Goal: Register for event/course

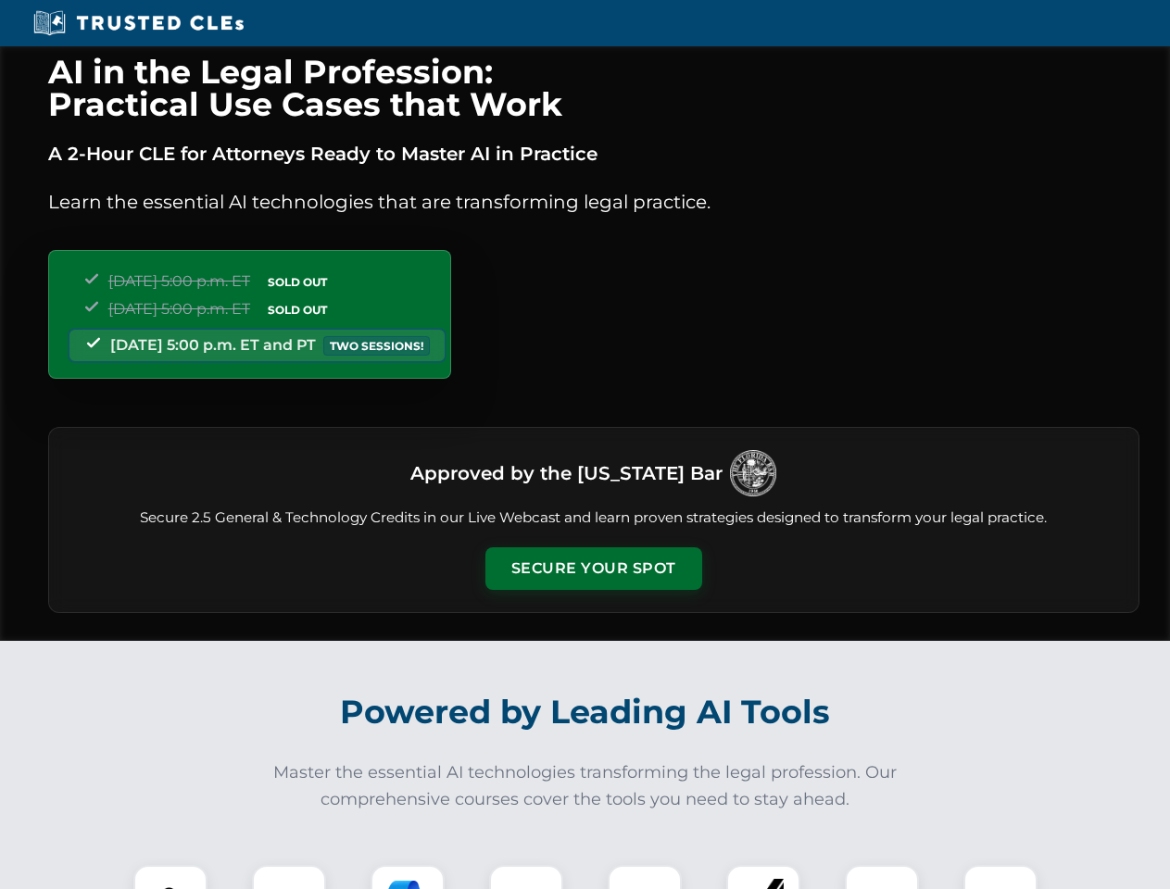
click at [593, 569] on button "Secure Your Spot" at bounding box center [593, 568] width 217 height 43
click at [170, 877] on img at bounding box center [171, 902] width 54 height 54
click at [289, 877] on div at bounding box center [289, 902] width 74 height 74
click at [408, 877] on div at bounding box center [408, 902] width 74 height 74
click at [526, 877] on img at bounding box center [526, 902] width 52 height 52
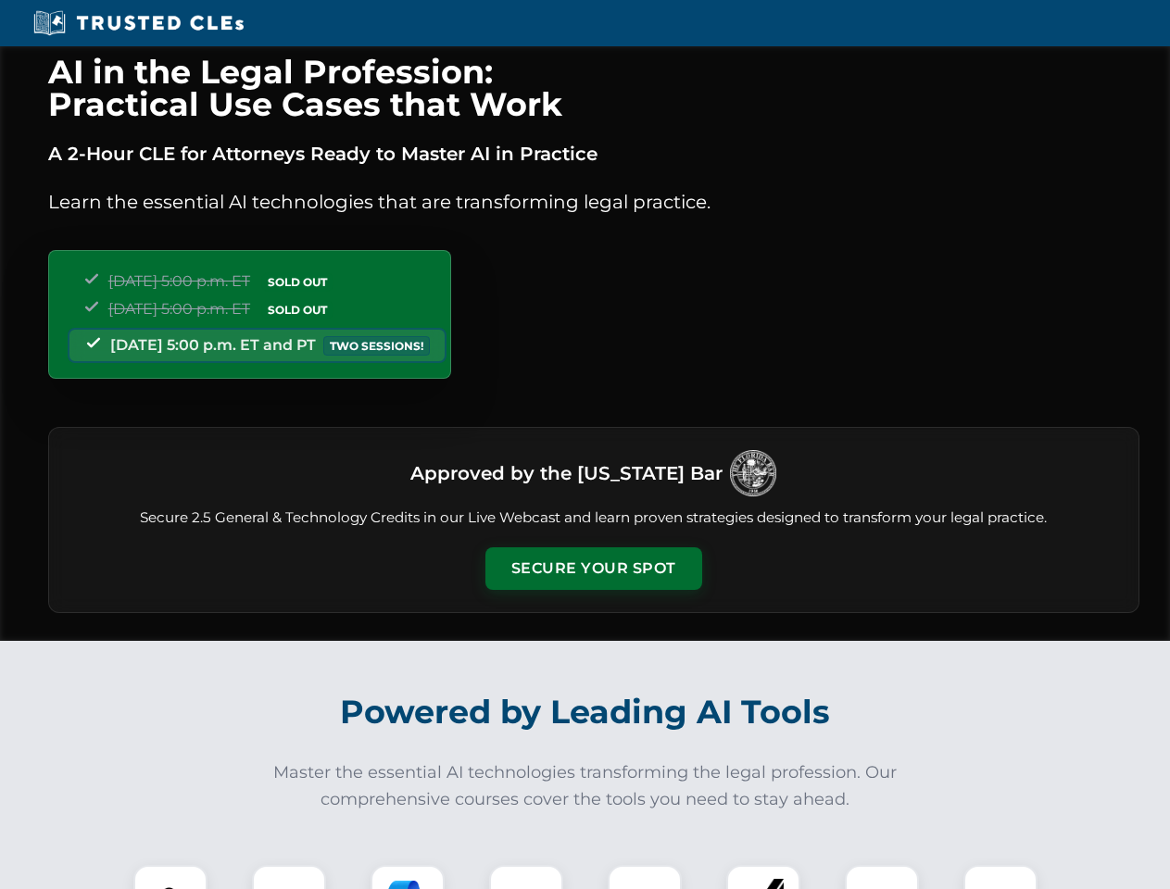
click at [645, 877] on div at bounding box center [645, 902] width 74 height 74
click at [763, 877] on div at bounding box center [763, 902] width 74 height 74
click at [882, 877] on img at bounding box center [882, 902] width 52 height 52
click at [1000, 877] on img at bounding box center [1000, 902] width 52 height 52
